Goal: Task Accomplishment & Management: Manage account settings

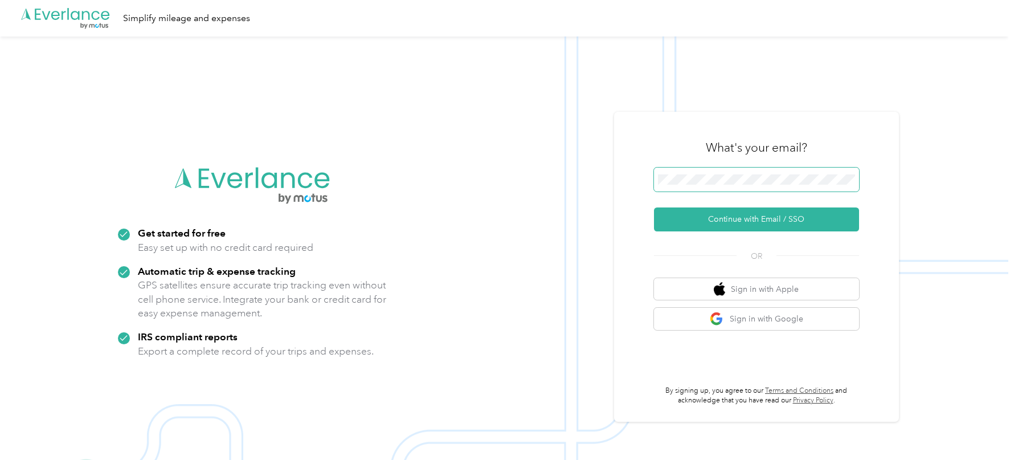
click at [781, 186] on span at bounding box center [756, 179] width 205 height 24
click at [601, 254] on img at bounding box center [504, 266] width 1008 height 460
click at [719, 205] on form "Continue with Email / SSO" at bounding box center [756, 199] width 205 height 64
click at [710, 218] on button "Continue with Email / SSO" at bounding box center [756, 219] width 205 height 24
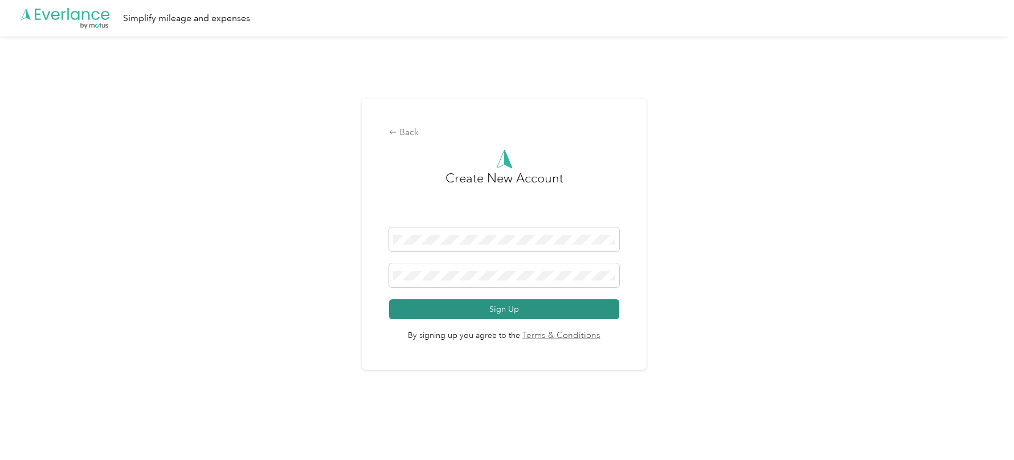
click at [461, 306] on button "Sign Up" at bounding box center [503, 309] width 229 height 20
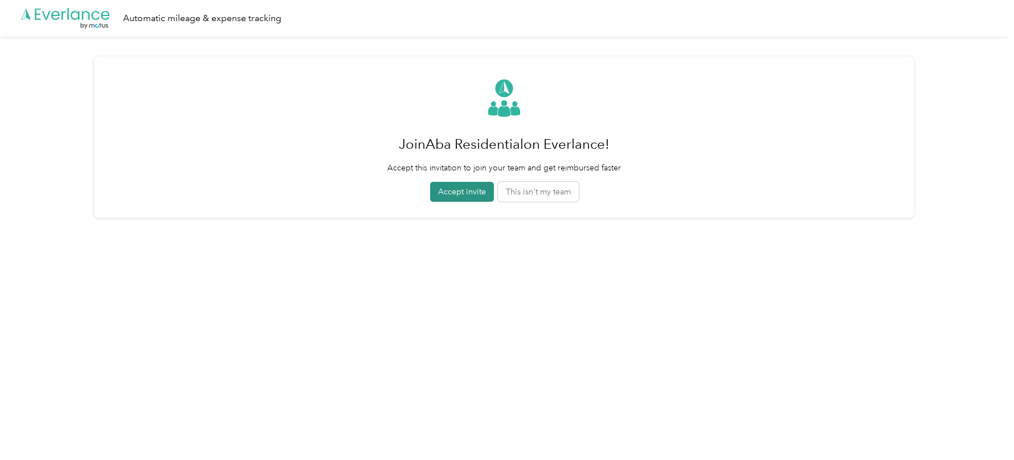
click at [479, 197] on button "Accept invite" at bounding box center [462, 192] width 64 height 20
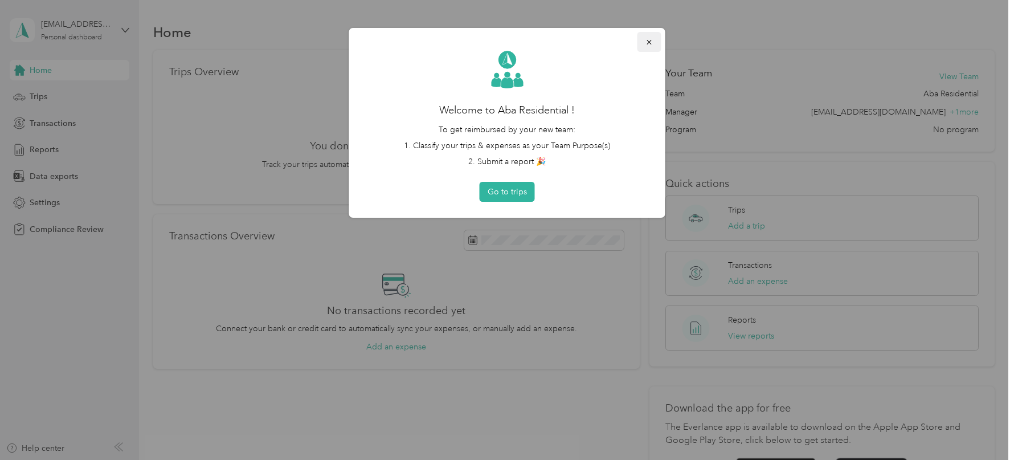
click at [649, 39] on icon "button" at bounding box center [649, 42] width 8 height 8
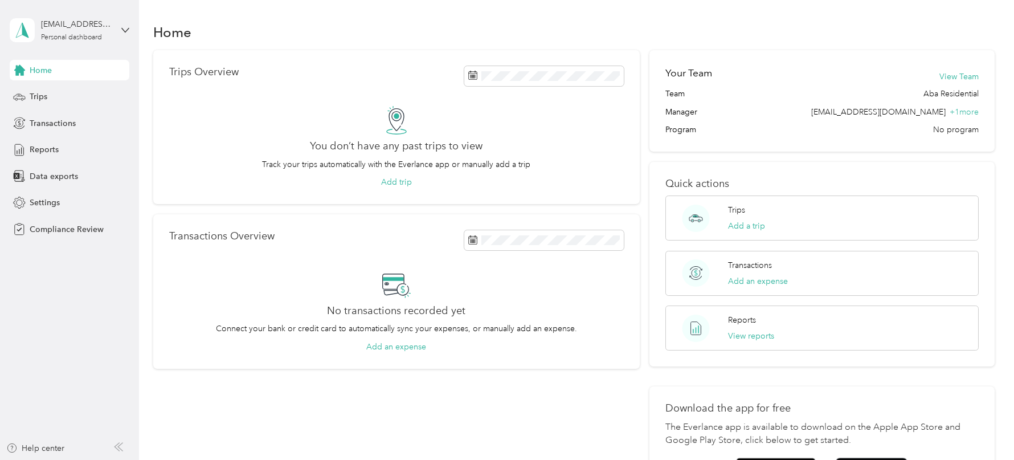
click at [83, 20] on div "[EMAIL_ADDRESS][DOMAIN_NAME]" at bounding box center [76, 24] width 71 height 12
click at [75, 112] on div "Log out" at bounding box center [130, 119] width 224 height 20
